Goal: Check status

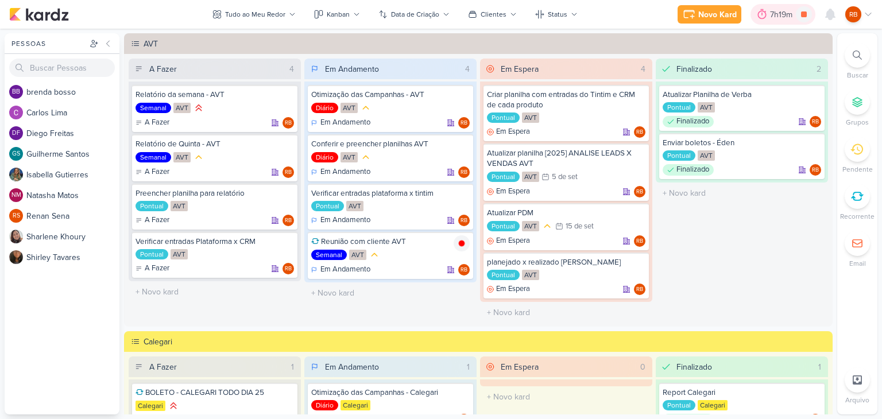
click at [788, 12] on div "7h19m" at bounding box center [783, 15] width 26 height 12
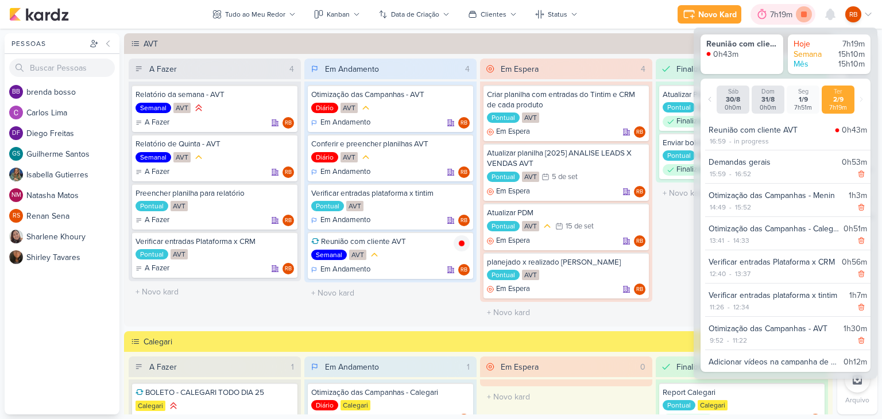
click at [804, 15] on icon at bounding box center [804, 14] width 6 height 6
click at [795, 10] on div "7h19m" at bounding box center [799, 15] width 26 height 12
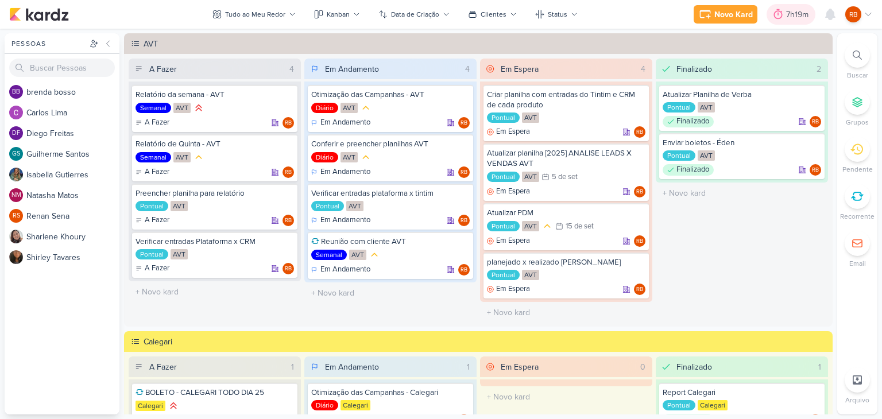
click at [795, 10] on div "7h19m" at bounding box center [799, 15] width 26 height 12
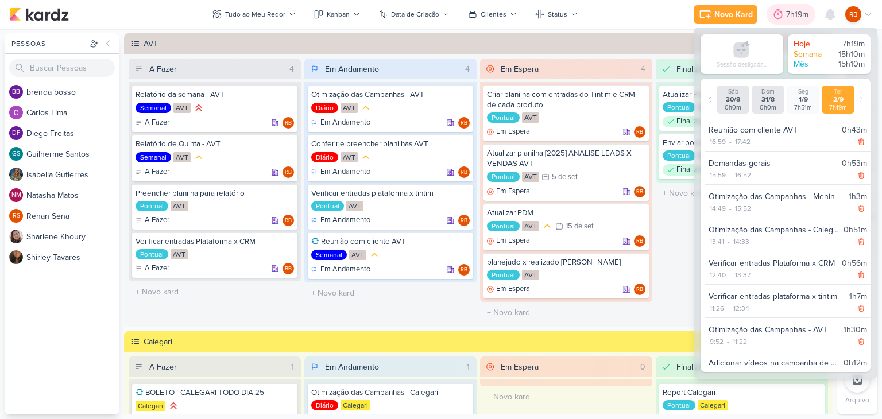
click at [787, 20] on div "7h19m" at bounding box center [799, 15] width 26 height 12
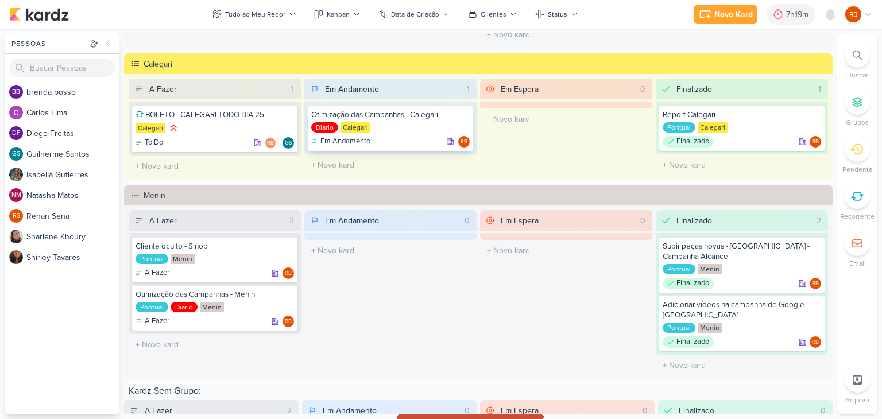
scroll to position [220, 0]
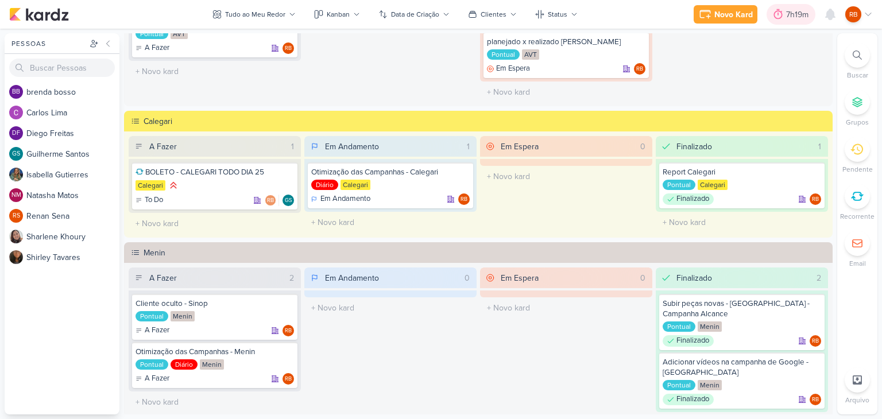
click at [787, 16] on div "7h19m" at bounding box center [799, 15] width 26 height 12
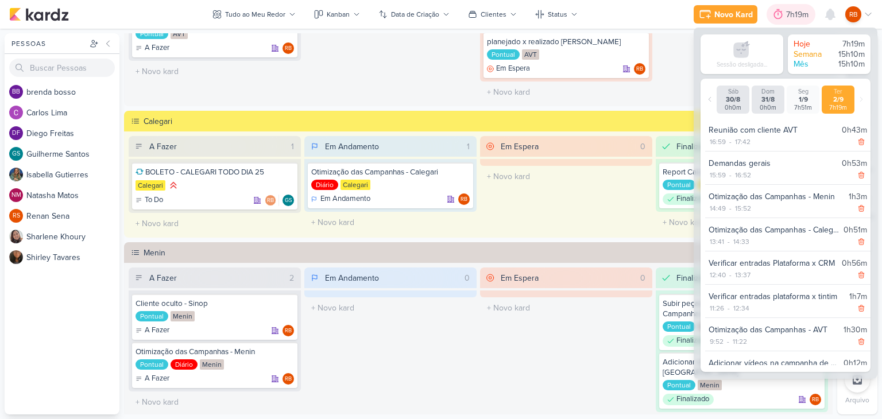
click at [787, 16] on div "7h19m" at bounding box center [799, 15] width 26 height 12
